Goal: Transaction & Acquisition: Register for event/course

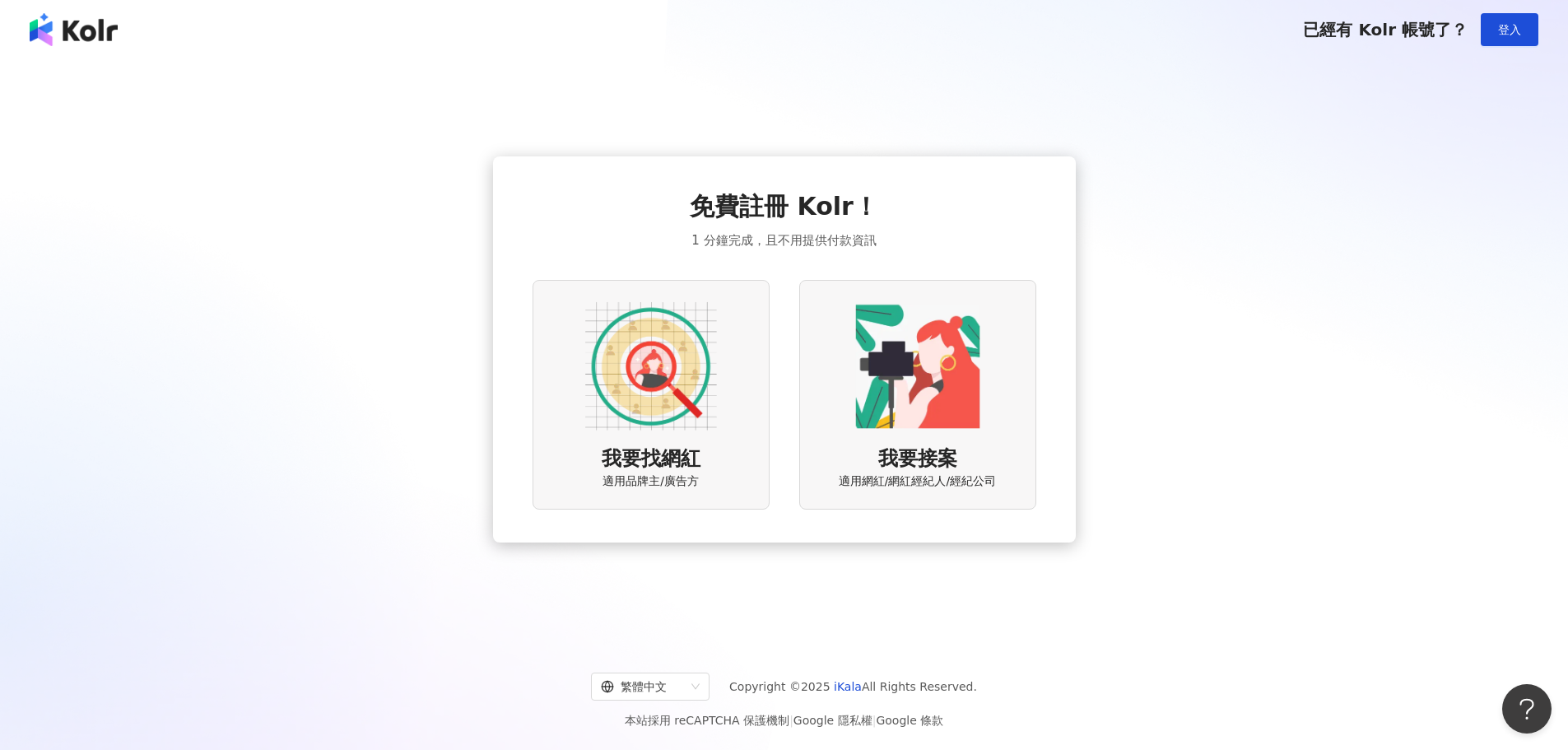
click at [590, 410] on img at bounding box center [651, 366] width 132 height 132
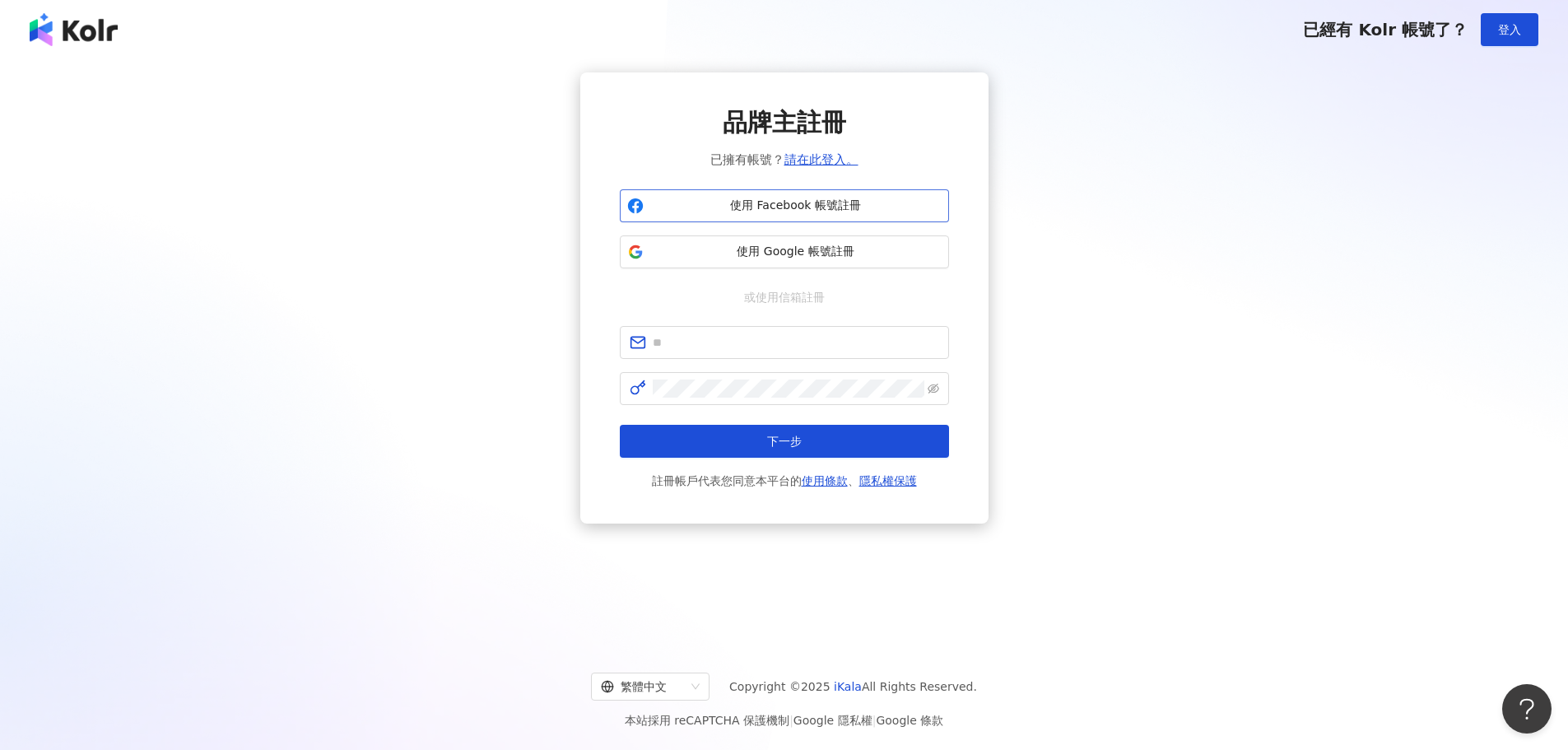
click at [727, 216] on button "使用 Facebook 帳號註冊" at bounding box center [784, 205] width 329 height 33
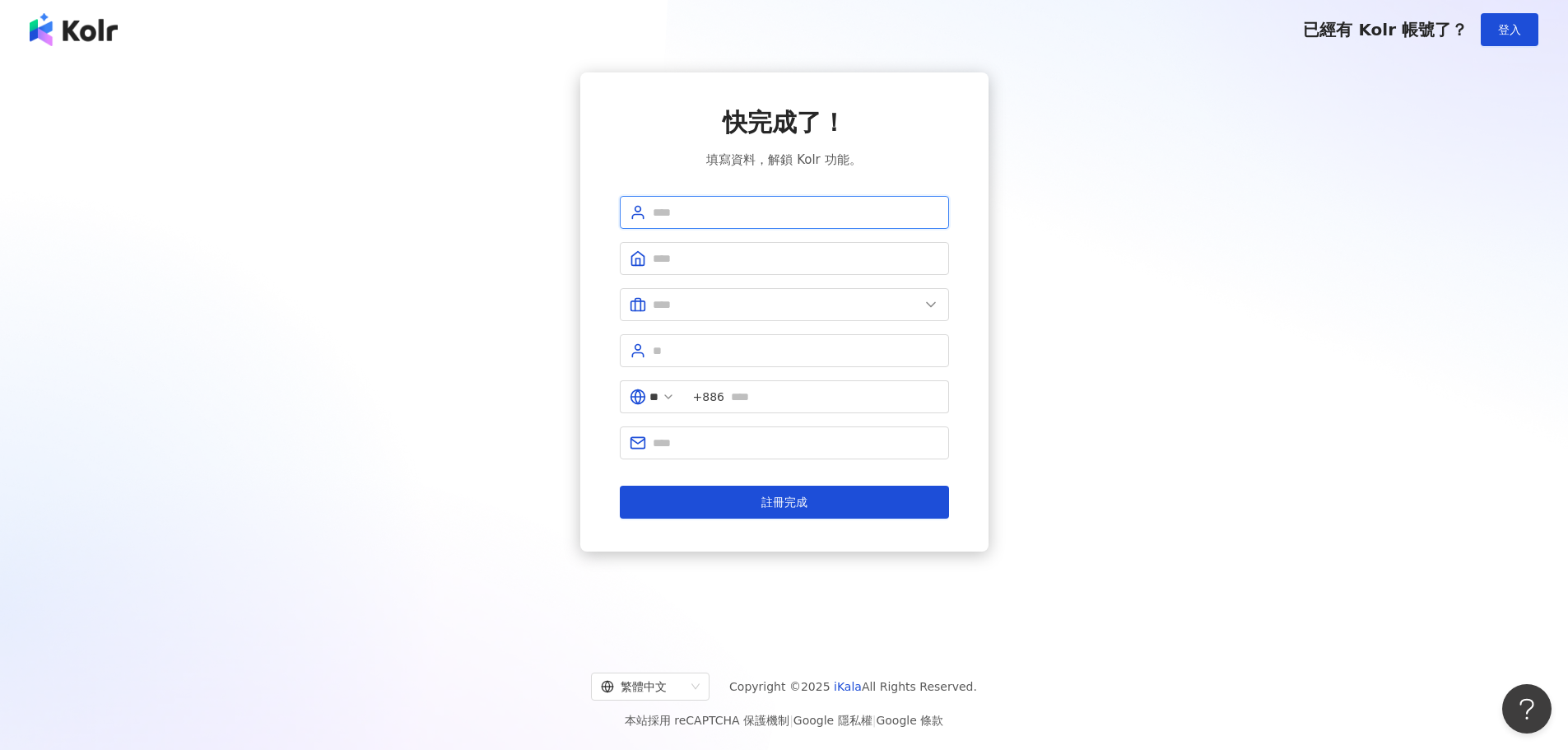
click at [700, 215] on input "text" at bounding box center [795, 212] width 286 height 18
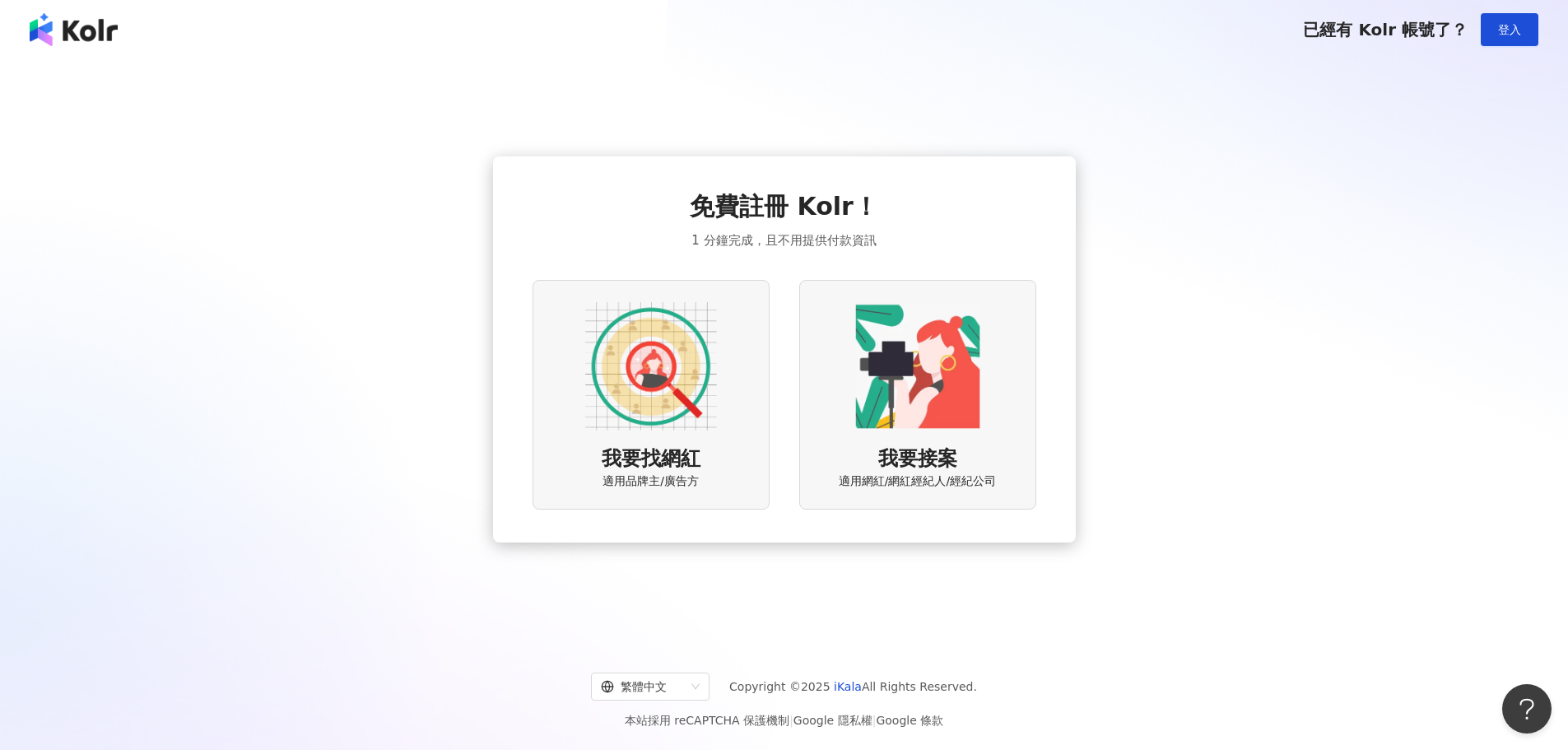
click at [928, 426] on img at bounding box center [917, 366] width 132 height 132
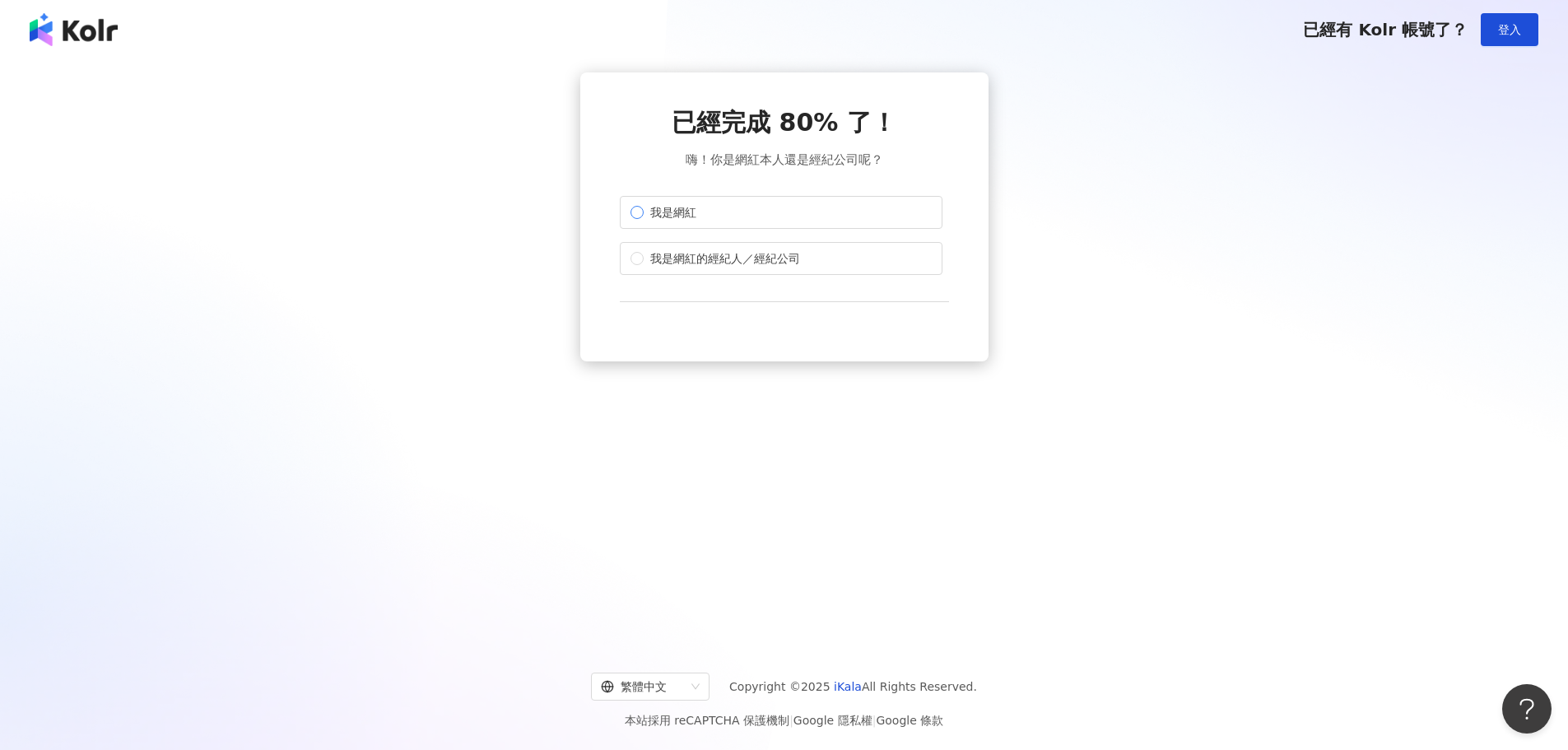
click at [678, 213] on span "我是網紅" at bounding box center [673, 212] width 59 height 18
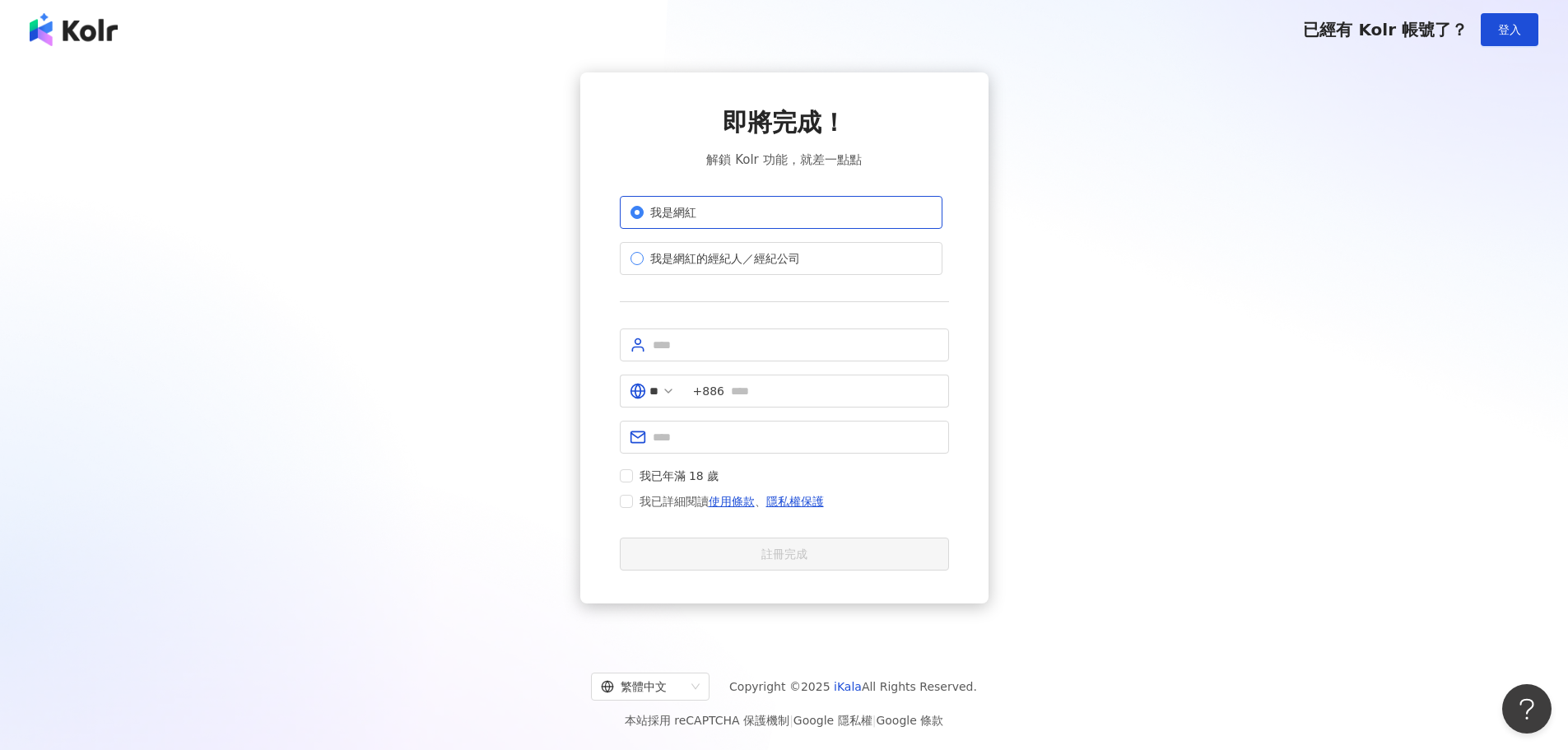
click at [690, 253] on span "我是網紅的經紀人／經紀公司" at bounding box center [725, 258] width 163 height 18
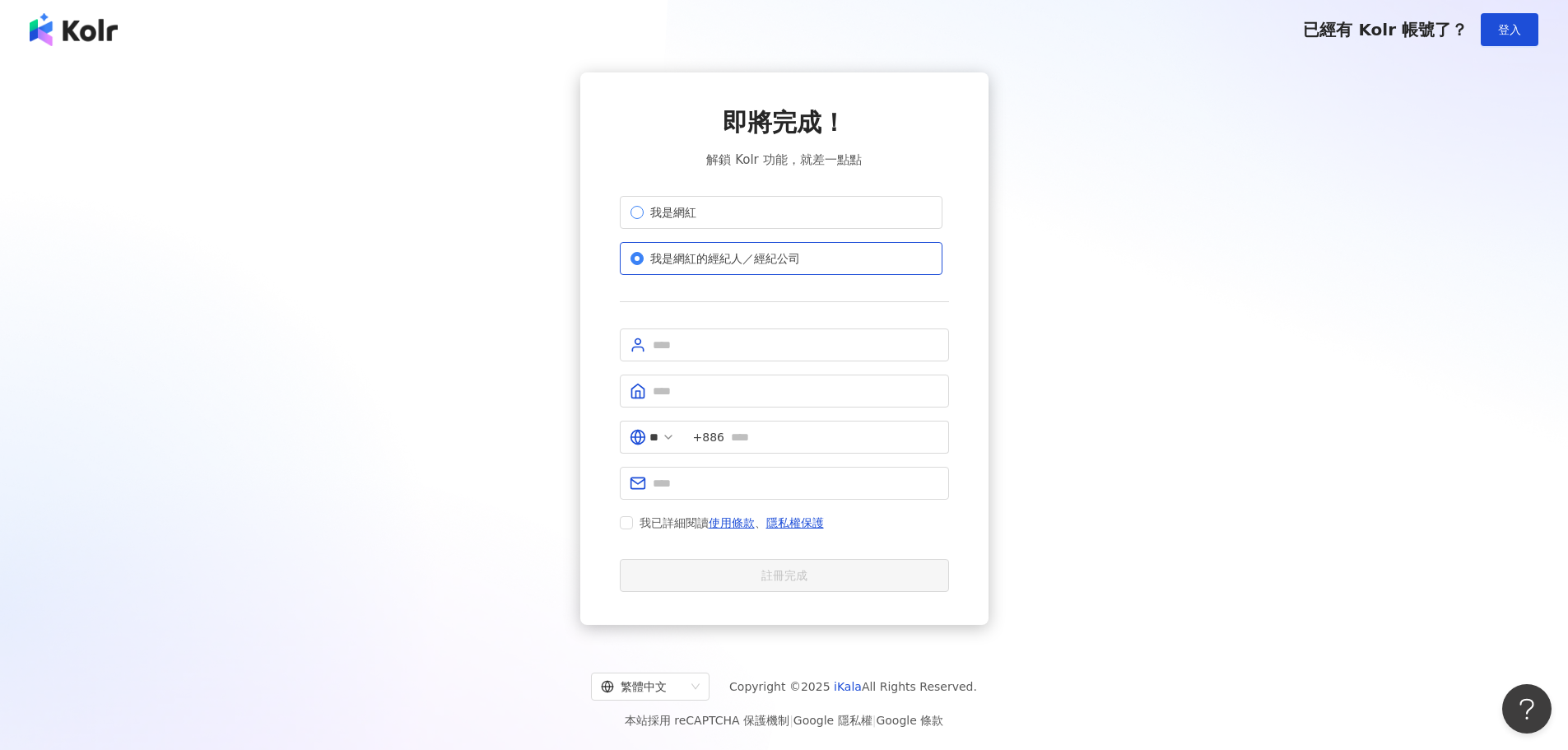
click at [673, 223] on label "我是網紅" at bounding box center [781, 212] width 322 height 33
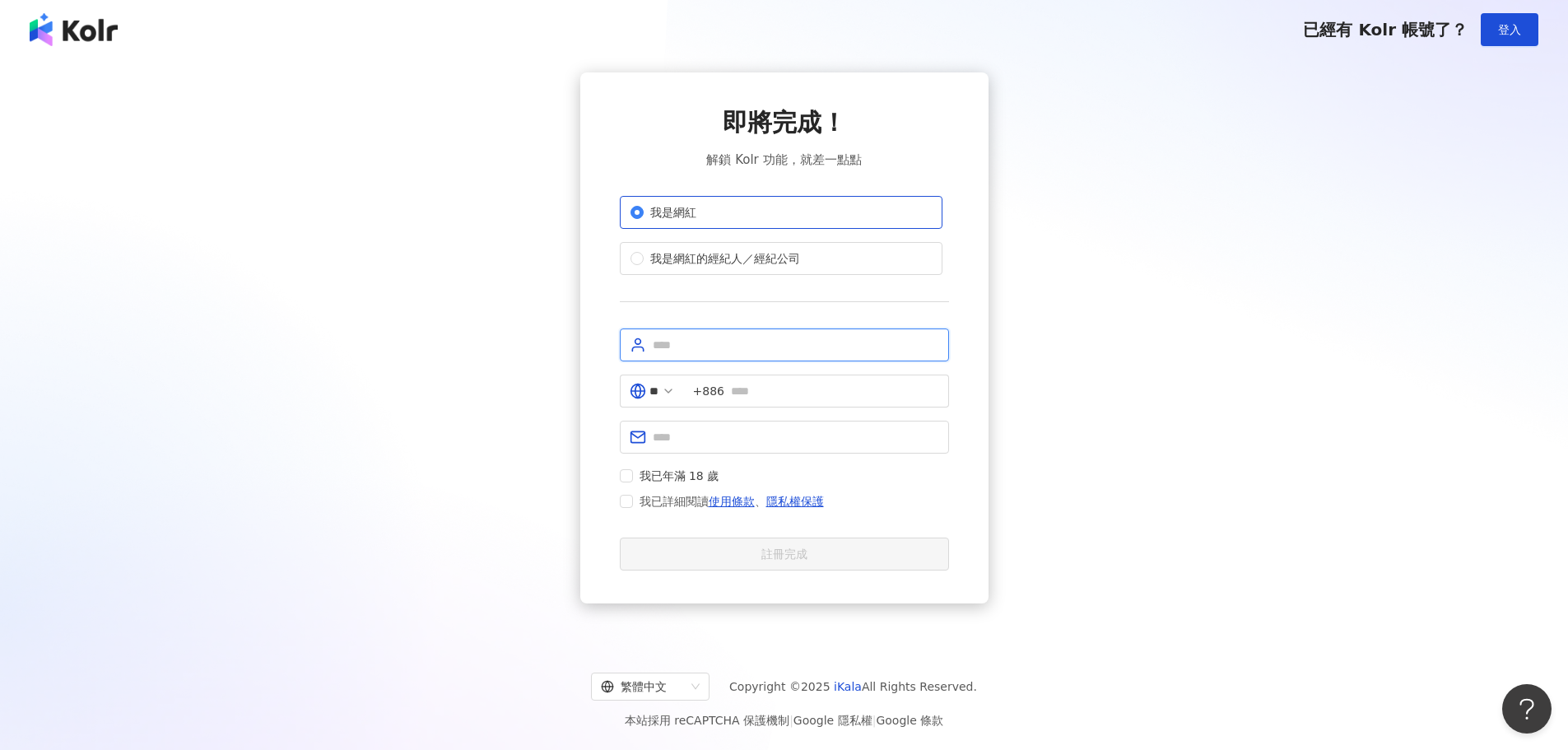
click at [688, 346] on input "text" at bounding box center [795, 345] width 286 height 18
click at [691, 340] on input "text" at bounding box center [795, 345] width 286 height 18
type input "***"
click at [760, 380] on span "+886" at bounding box center [816, 391] width 265 height 33
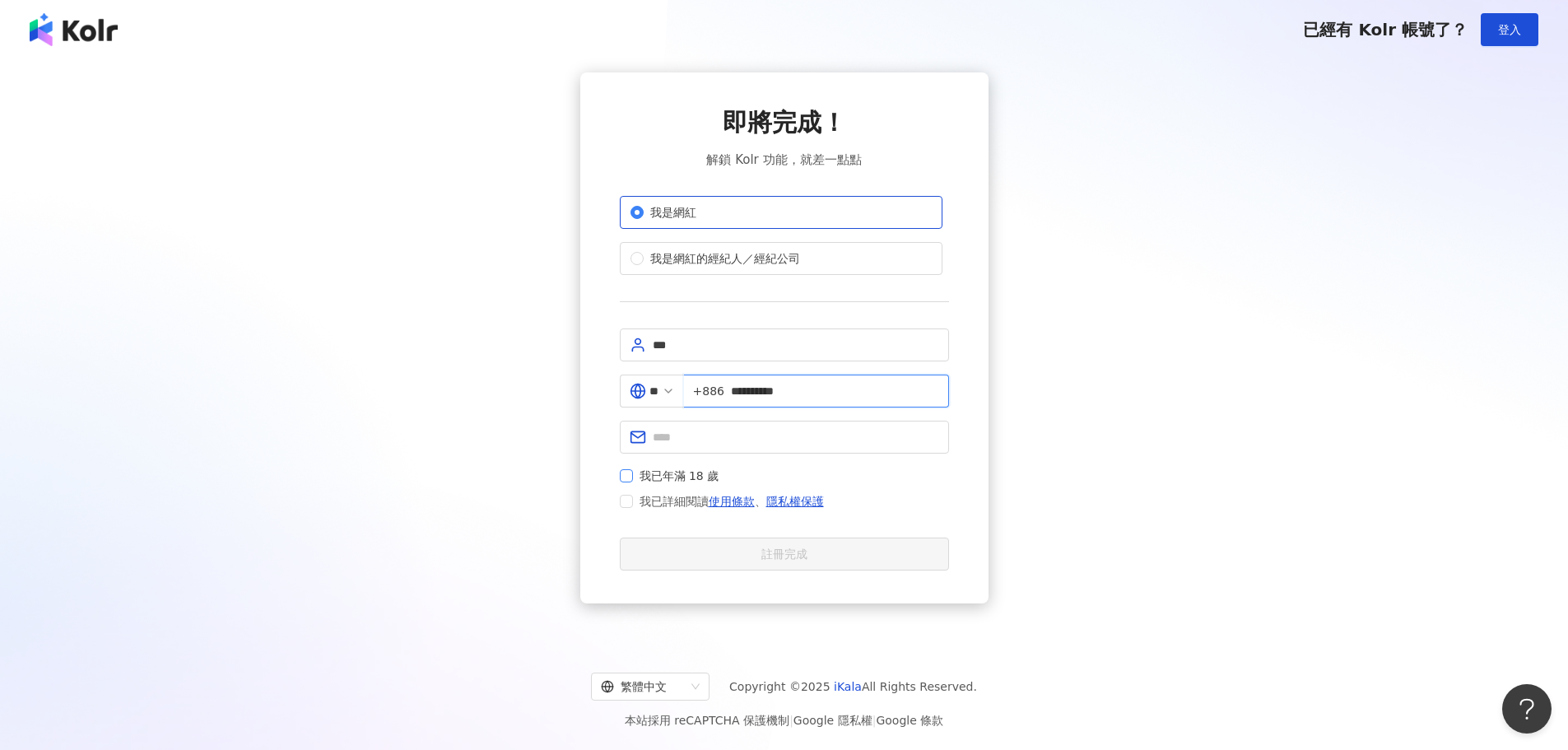
type input "**********"
click at [634, 473] on span "我已年滿 18 歲" at bounding box center [679, 475] width 93 height 18
click at [633, 499] on span "我已詳細閱讀 使用條款 、 隱私權保護" at bounding box center [731, 501] width 197 height 20
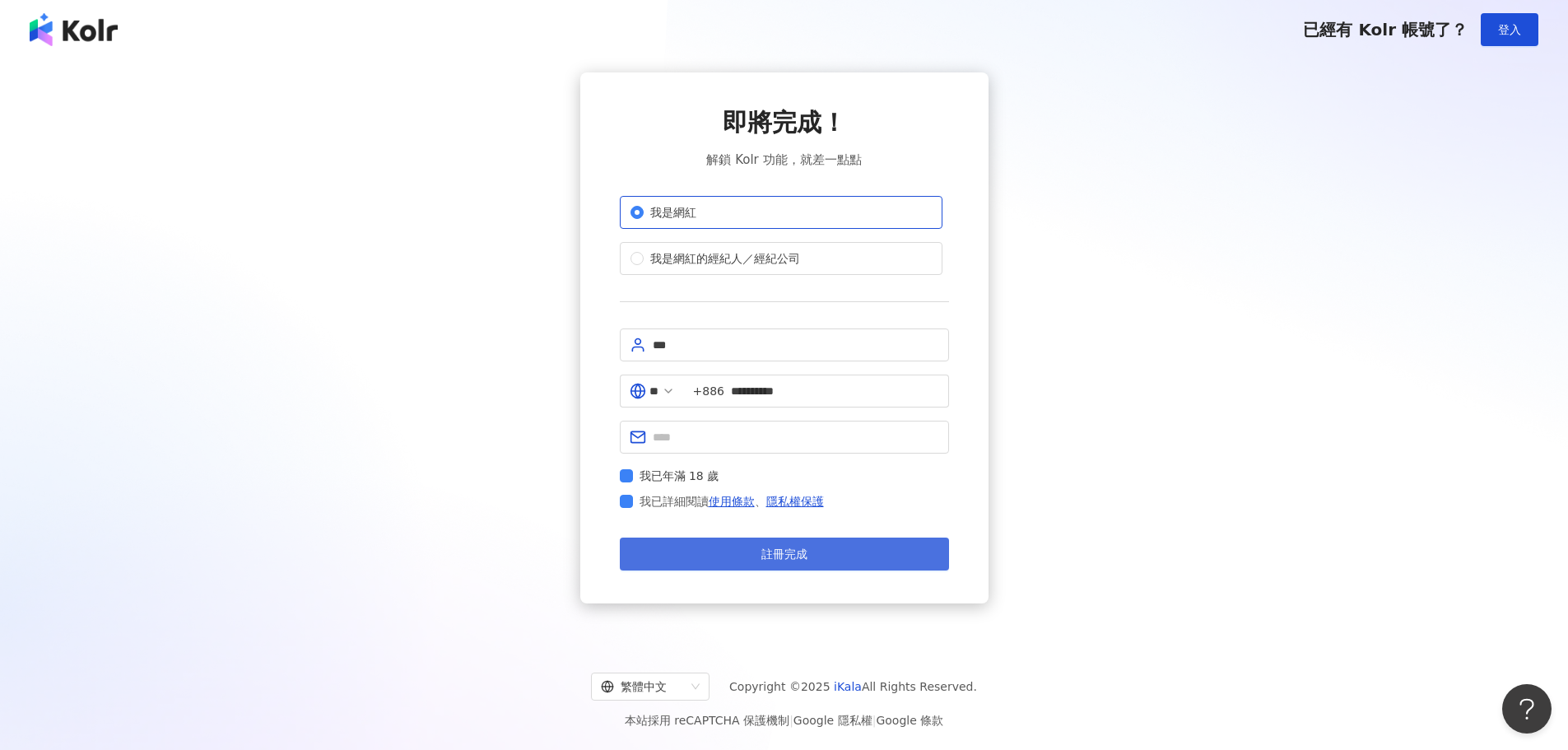
click at [683, 540] on button "註冊完成" at bounding box center [784, 554] width 329 height 33
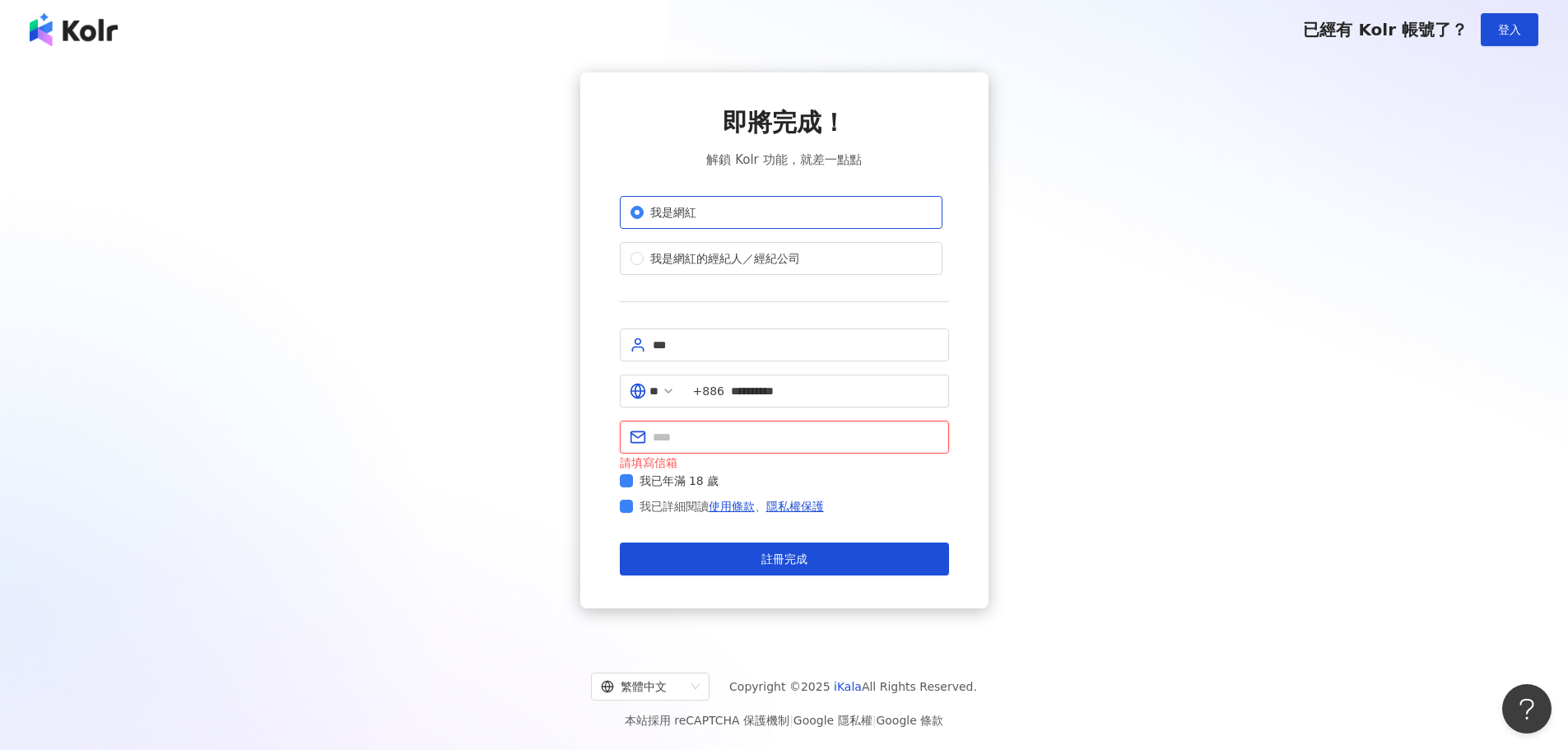
click at [733, 429] on input "text" at bounding box center [795, 437] width 286 height 18
type input "**********"
drag, startPoint x: 795, startPoint y: 436, endPoint x: 560, endPoint y: 441, distance: 235.1
click at [560, 441] on div "**********" at bounding box center [783, 340] width 1528 height 536
type input "*"
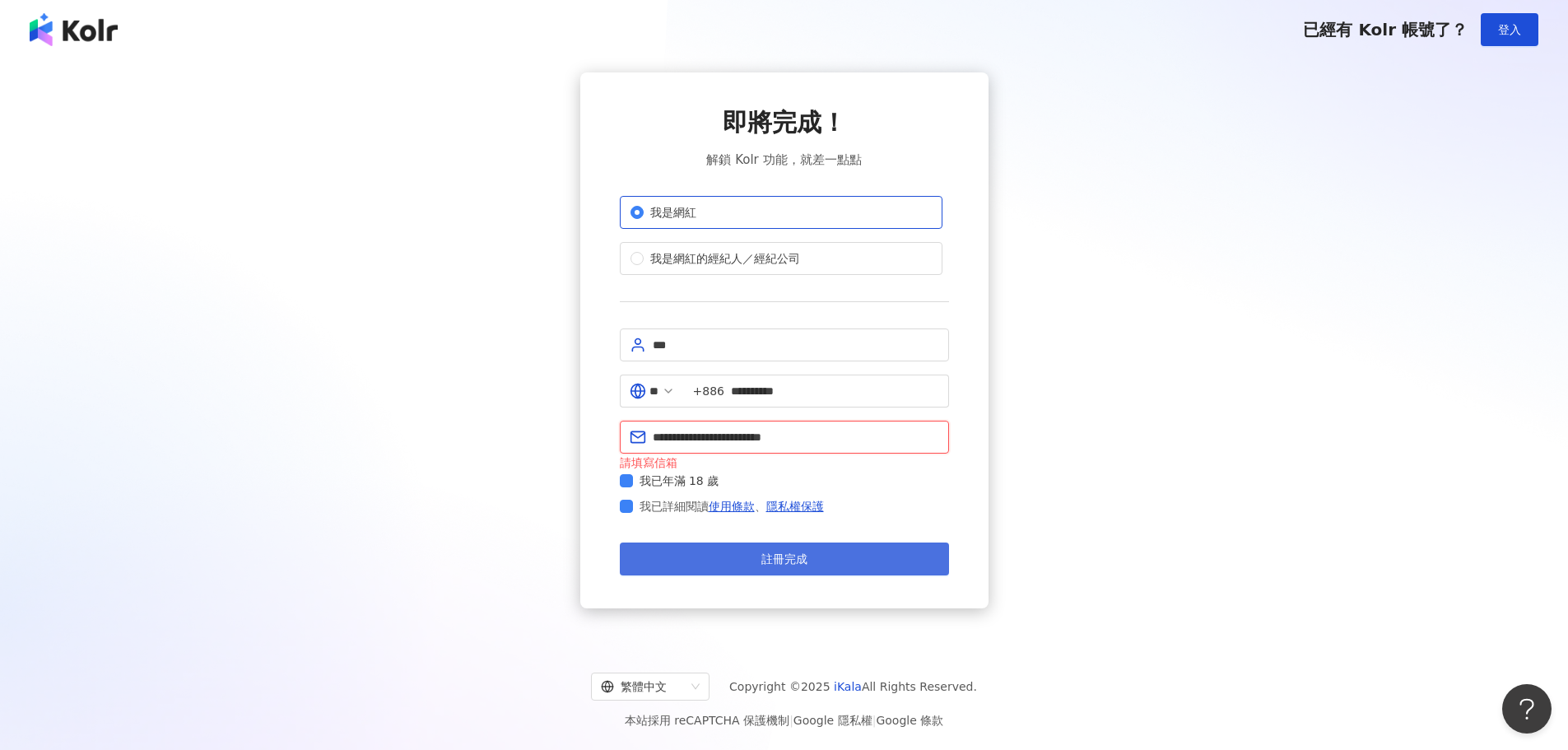
type input "**********"
click at [732, 563] on button "註冊完成" at bounding box center [784, 558] width 329 height 33
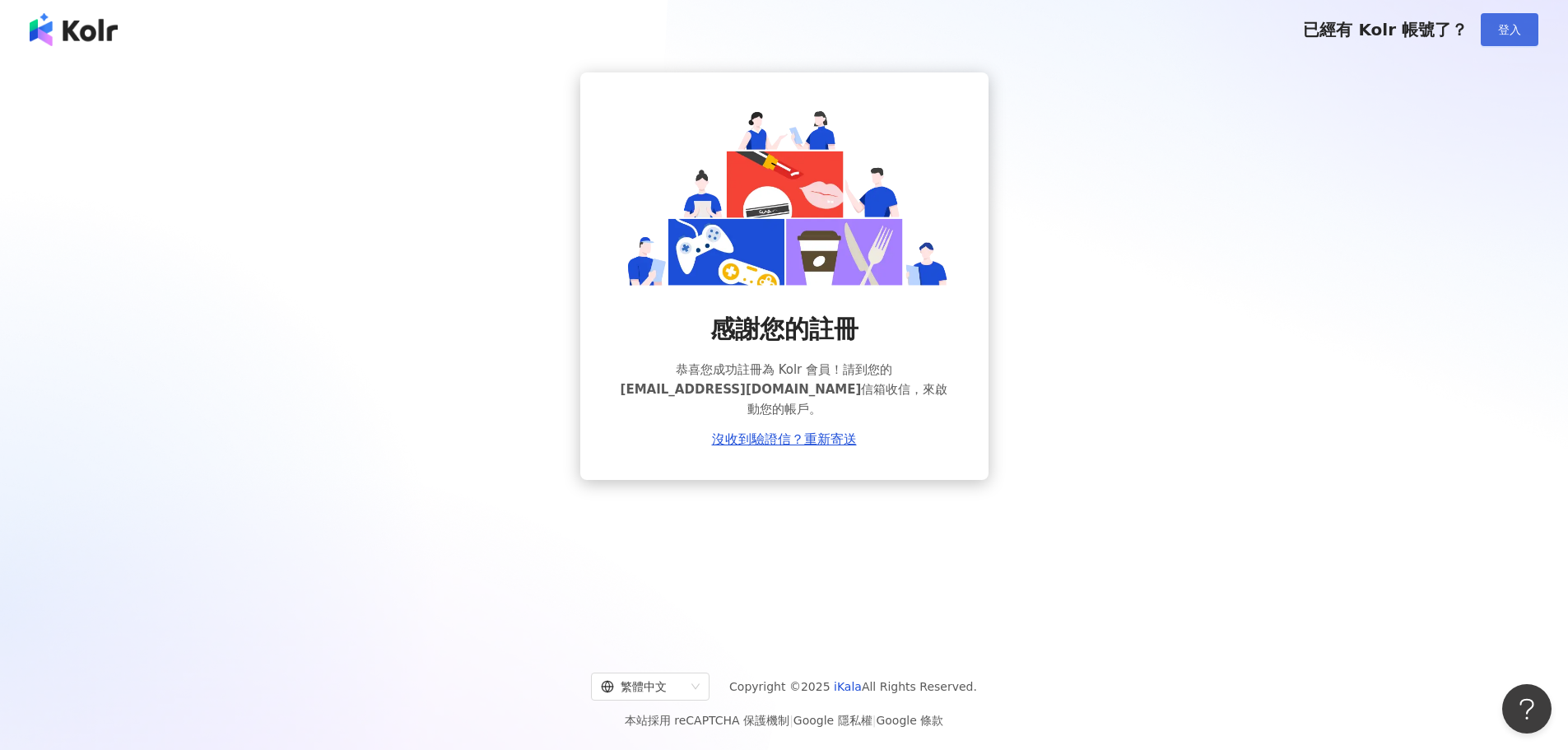
click at [1518, 41] on button "登入" at bounding box center [1509, 29] width 57 height 33
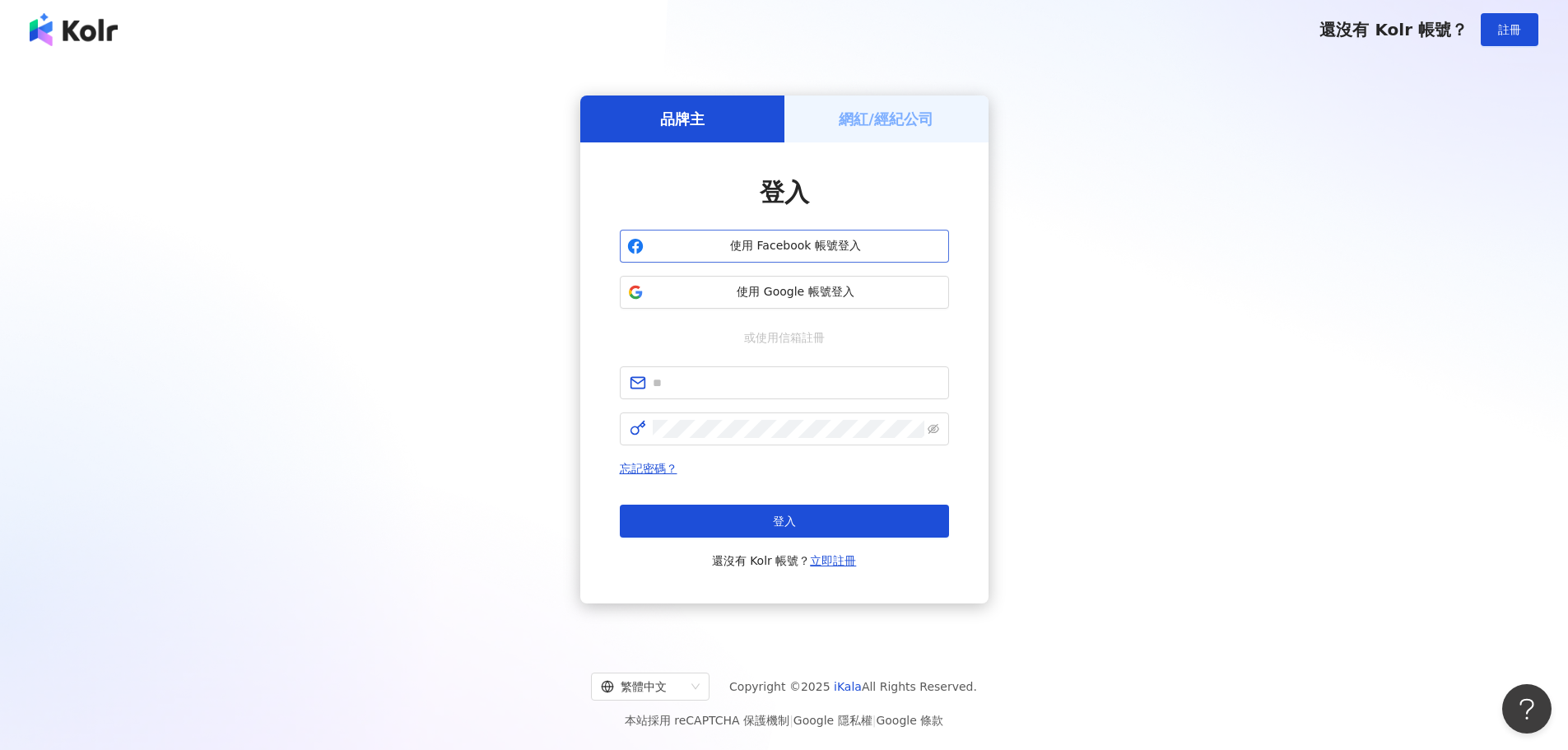
click at [829, 245] on span "使用 Facebook 帳號登入" at bounding box center [795, 245] width 292 height 16
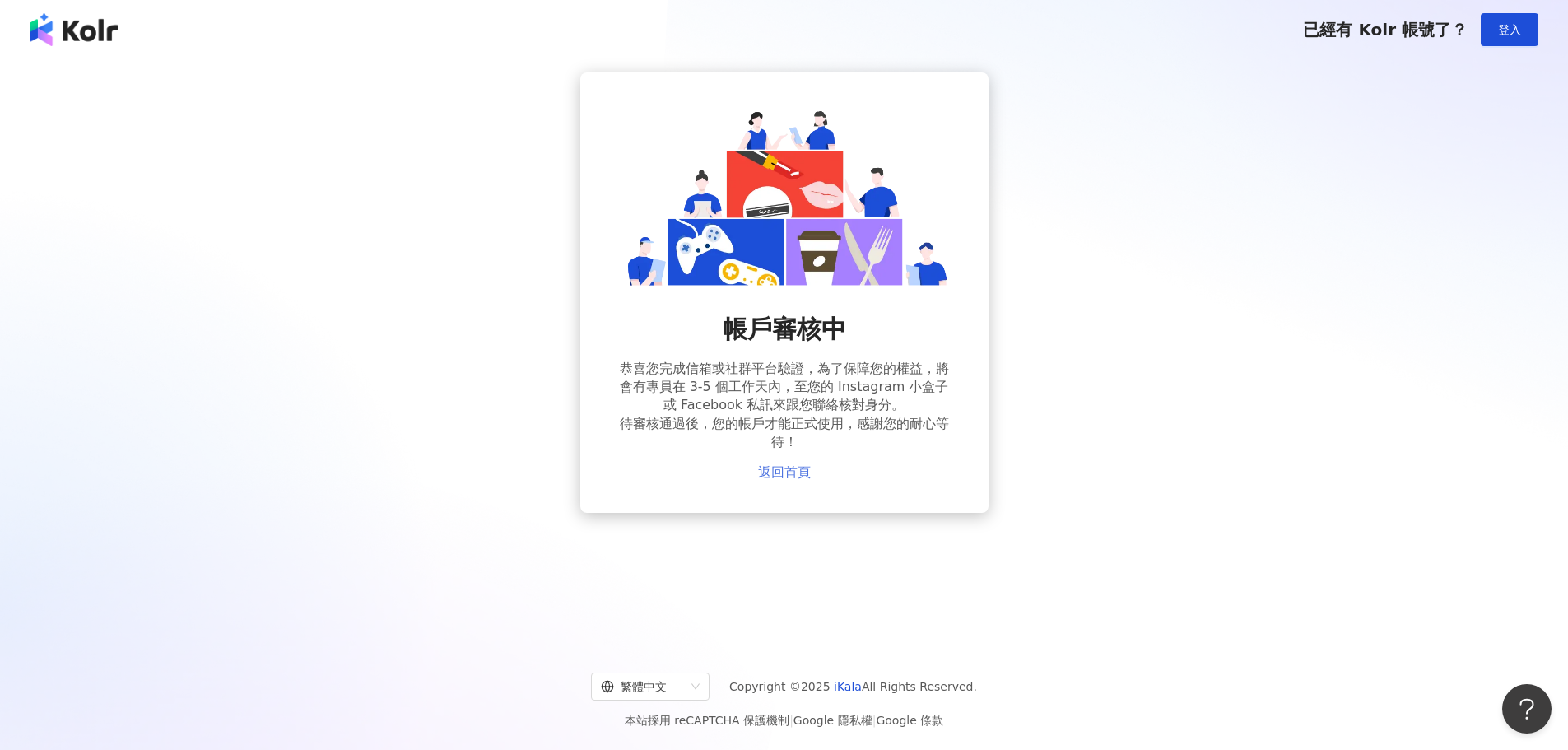
click at [792, 473] on link "返回首頁" at bounding box center [784, 472] width 53 height 15
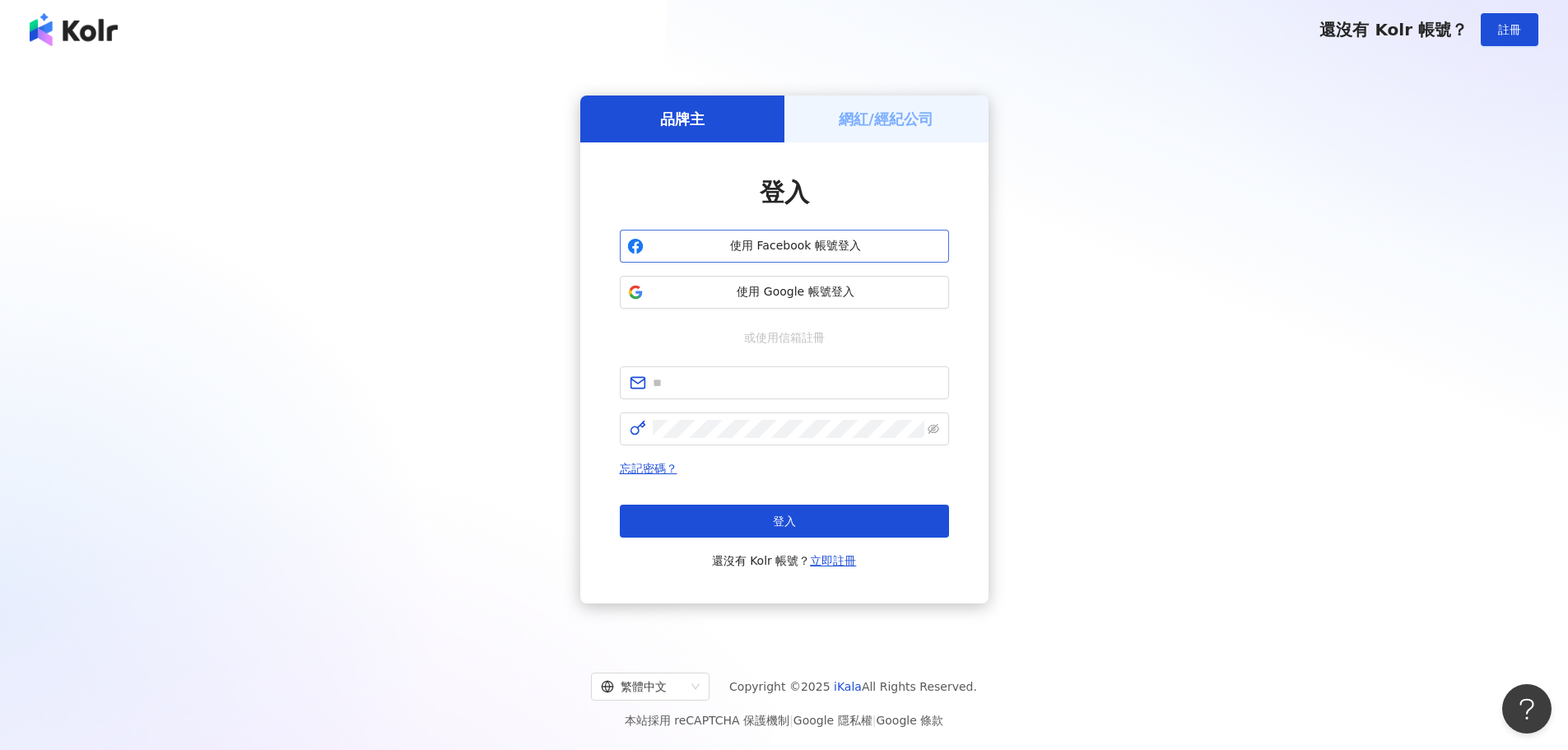
click at [875, 250] on span "使用 Facebook 帳號登入" at bounding box center [795, 245] width 292 height 16
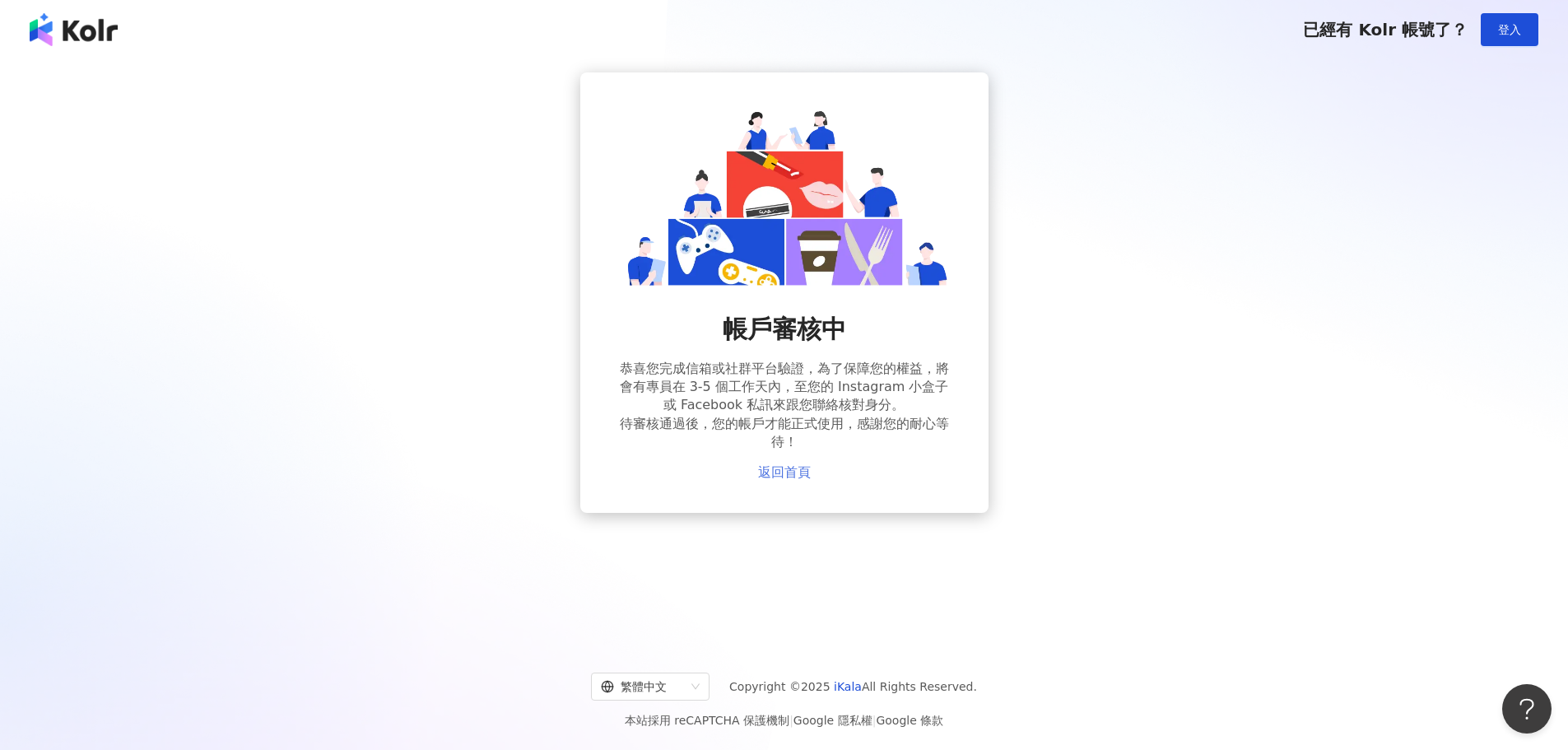
click at [805, 472] on link "返回首頁" at bounding box center [784, 472] width 53 height 15
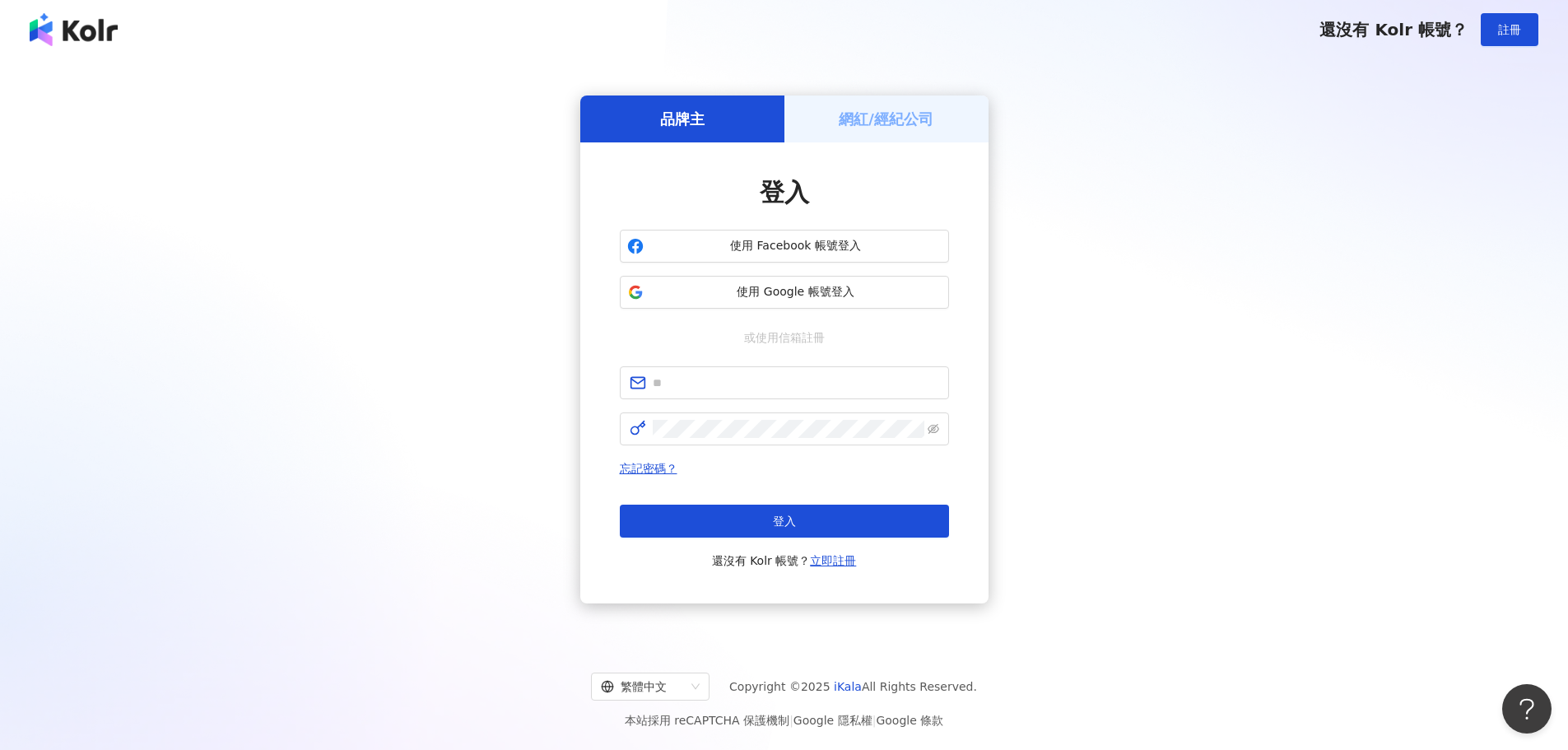
click at [856, 139] on div "網紅/經紀公司" at bounding box center [886, 119] width 204 height 47
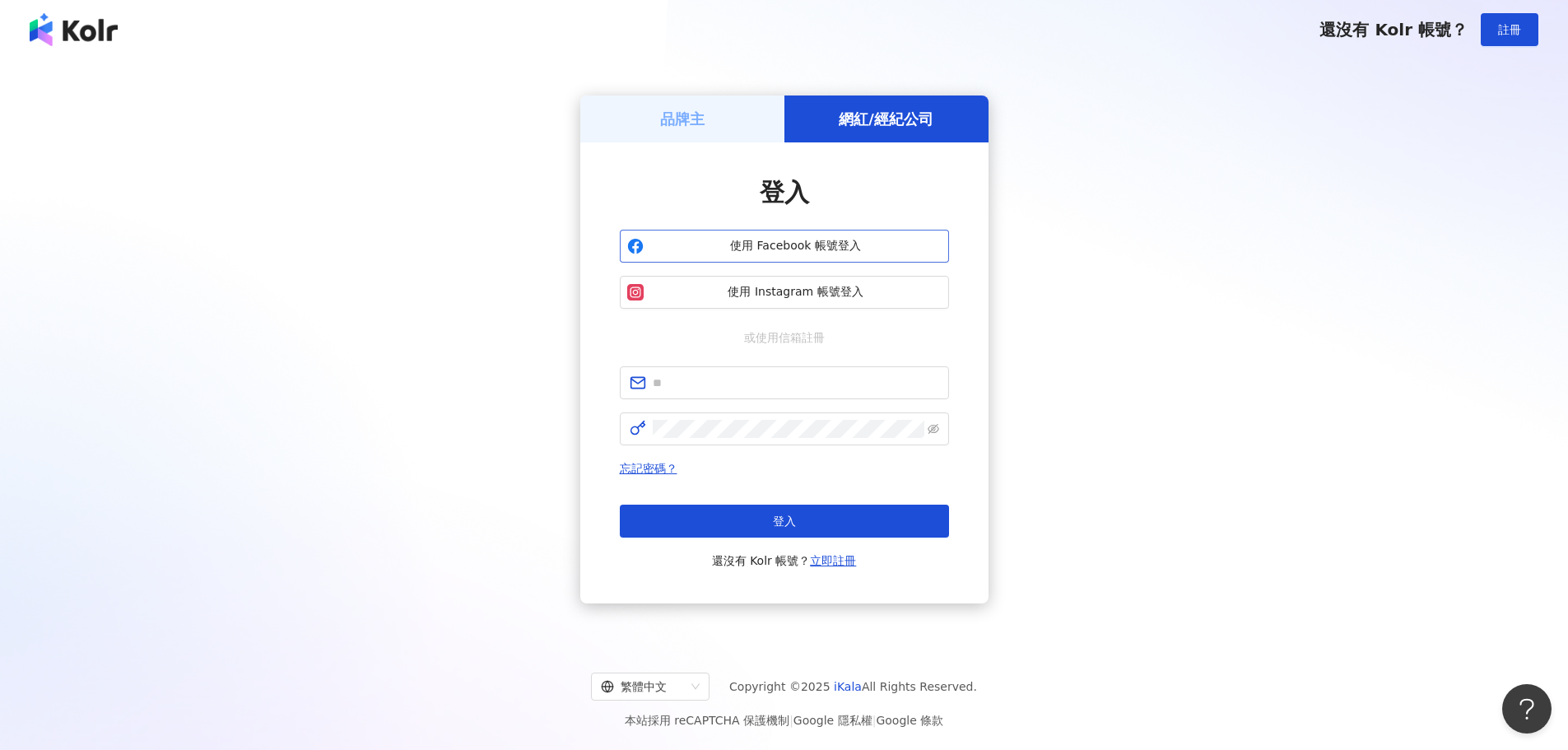
click at [750, 258] on button "使用 Facebook 帳號登入" at bounding box center [784, 246] width 329 height 33
